Goal: Information Seeking & Learning: Learn about a topic

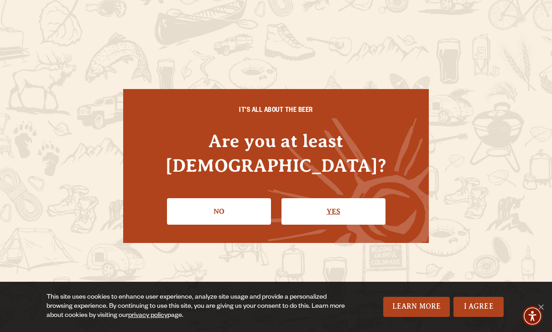
click at [319, 202] on link "Yes" at bounding box center [334, 211] width 104 height 26
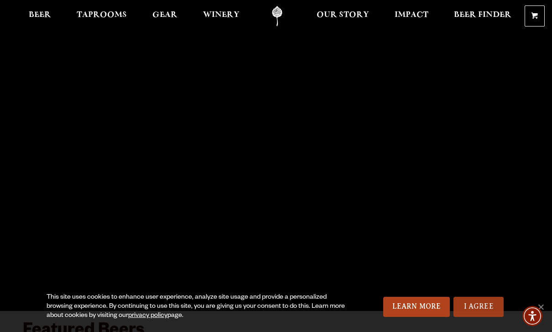
click at [482, 311] on link "I Agree" at bounding box center [479, 307] width 50 height 20
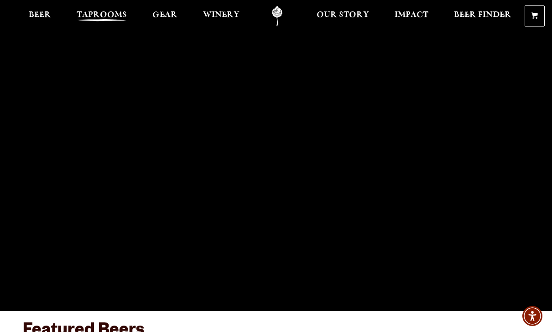
click at [107, 15] on span "Taprooms" at bounding box center [102, 14] width 50 height 7
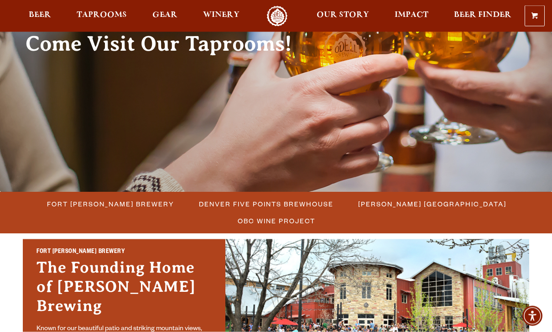
scroll to position [105, 0]
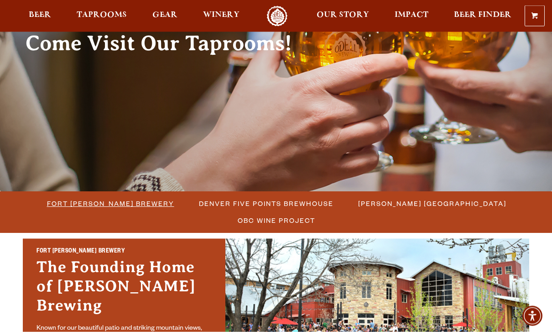
click at [65, 205] on span "Fort [PERSON_NAME] Brewery" at bounding box center [110, 203] width 127 height 13
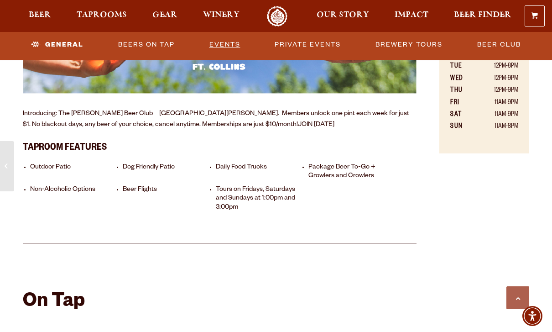
click at [222, 46] on link "Events" at bounding box center [225, 44] width 38 height 21
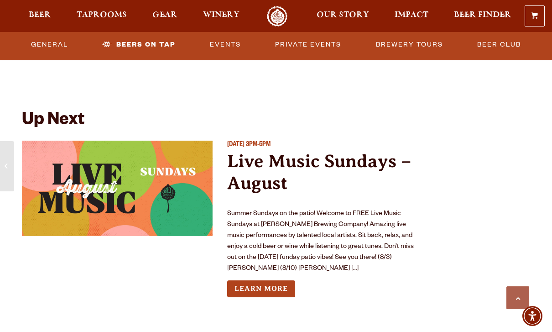
scroll to position [3265, 0]
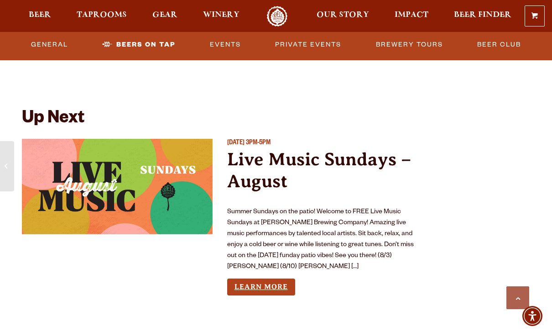
click at [267, 278] on link "Learn More" at bounding box center [261, 286] width 68 height 17
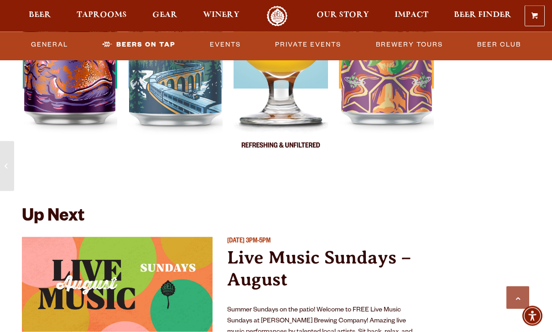
scroll to position [3139, 0]
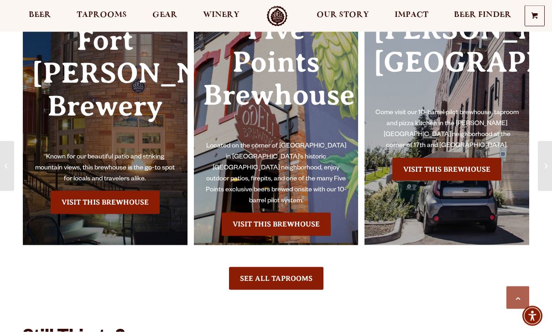
scroll to position [870, 0]
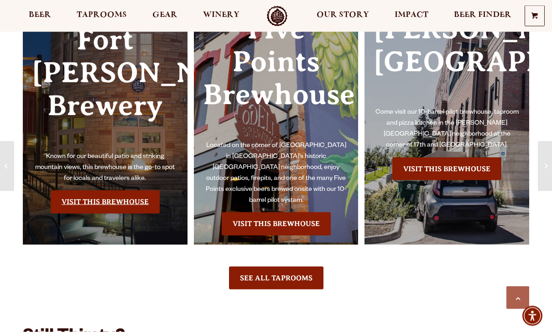
click at [95, 190] on link "Visit this Brewhouse" at bounding box center [105, 201] width 109 height 23
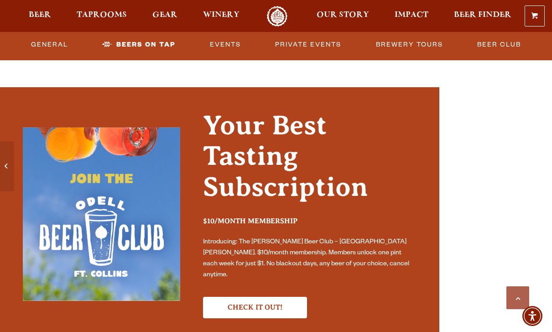
scroll to position [2635, 0]
